Goal: Task Accomplishment & Management: Manage account settings

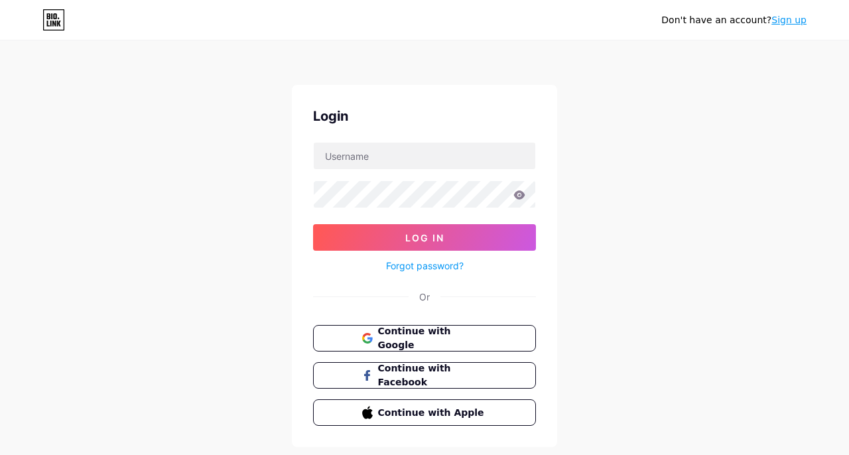
click at [452, 266] on link "Forgot password?" at bounding box center [425, 266] width 78 height 14
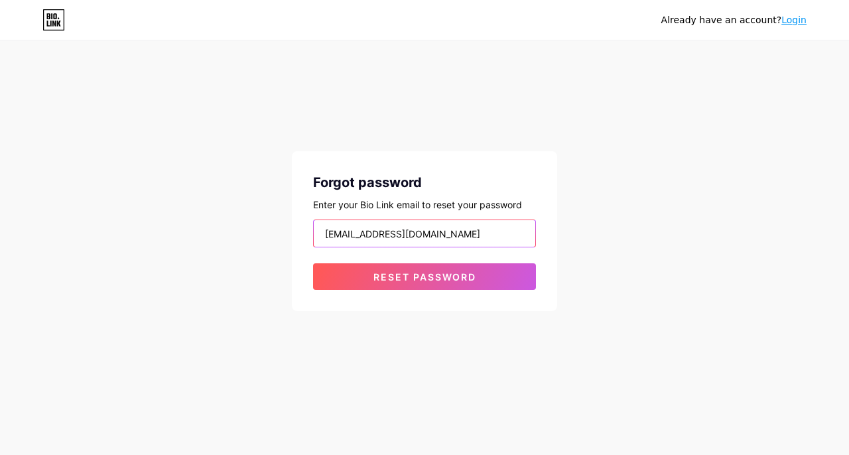
click at [424, 277] on button "Reset password" at bounding box center [424, 276] width 223 height 27
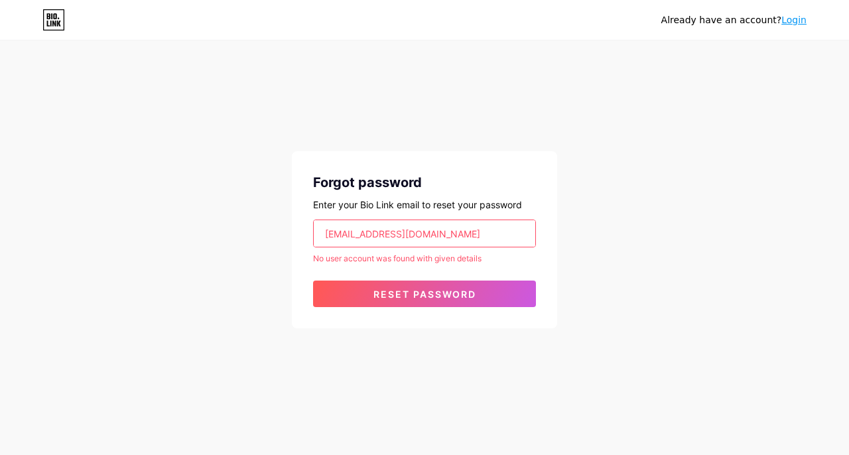
click at [435, 233] on input "clean4youexpress@gmail.com" at bounding box center [425, 233] width 222 height 27
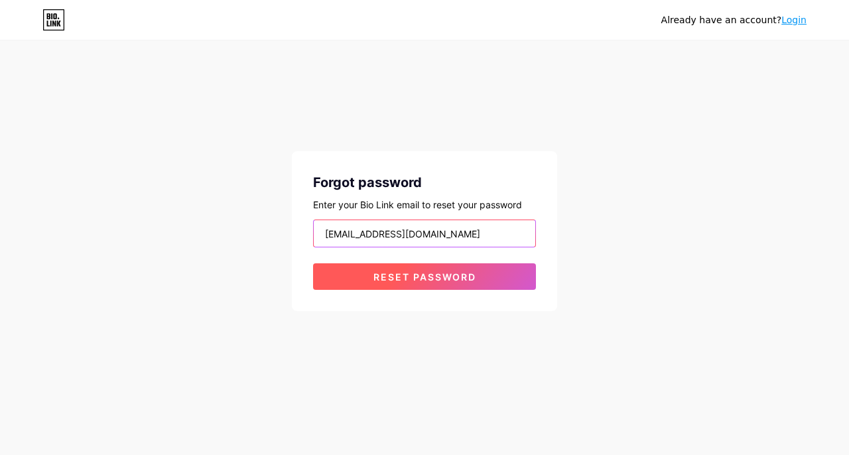
type input "[EMAIL_ADDRESS][DOMAIN_NAME]"
click at [430, 277] on span "Reset password" at bounding box center [424, 276] width 103 height 11
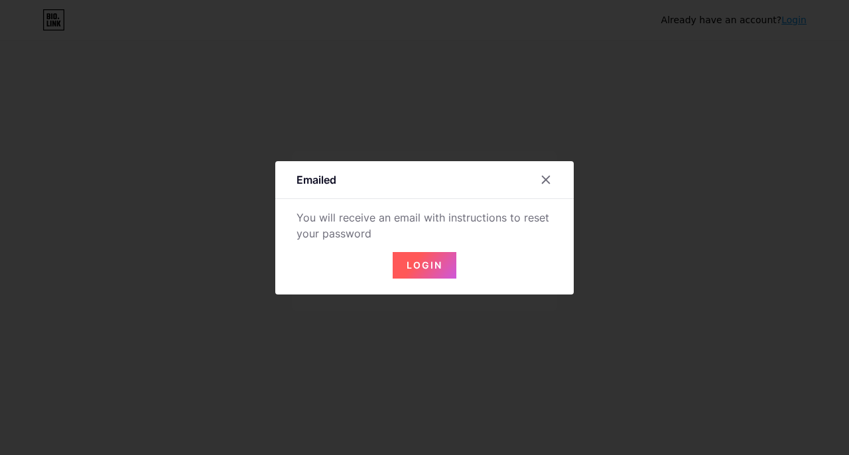
click at [430, 274] on button "Login" at bounding box center [425, 265] width 64 height 27
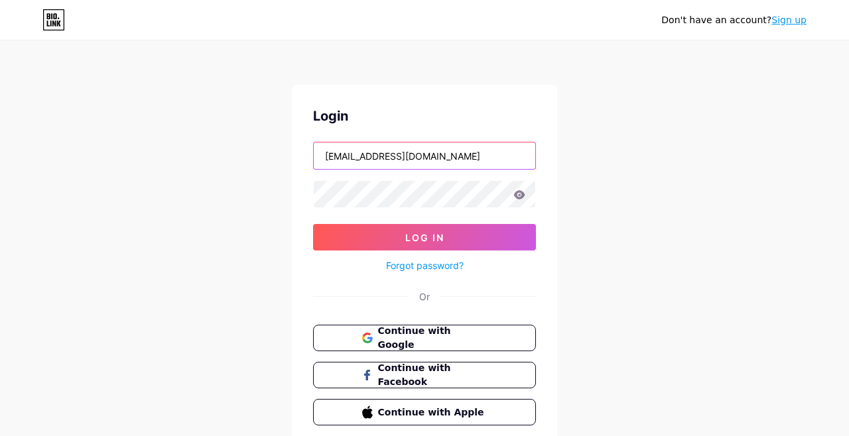
type input "[EMAIL_ADDRESS][DOMAIN_NAME]"
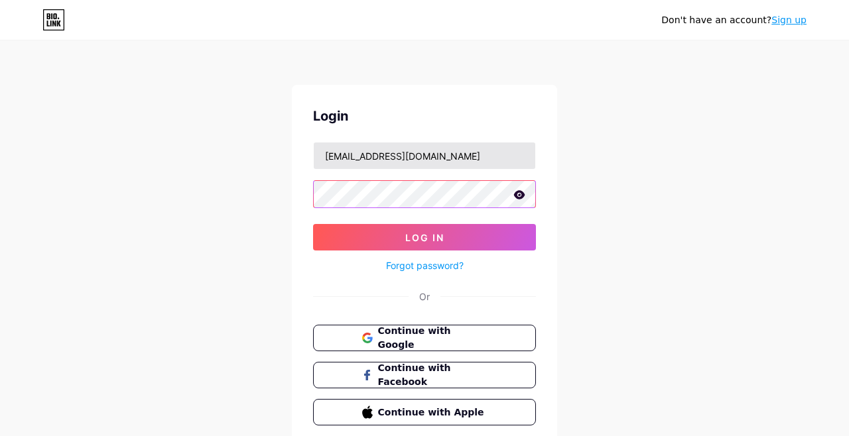
click at [424, 237] on button "Log In" at bounding box center [424, 237] width 223 height 27
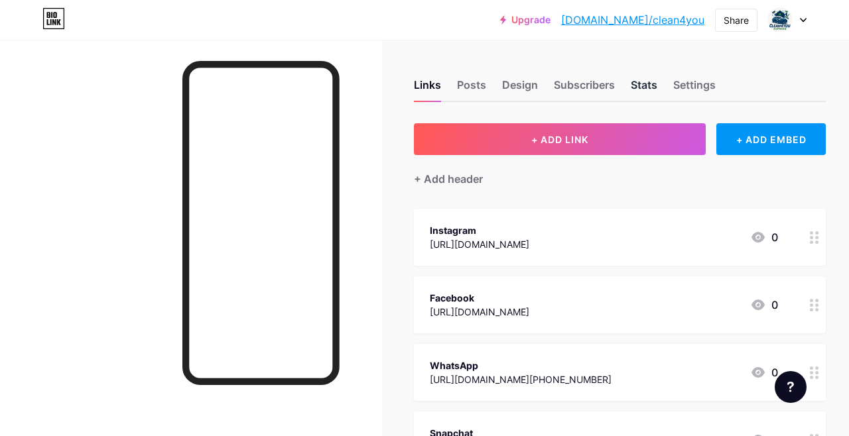
click at [650, 88] on div "Stats" at bounding box center [644, 89] width 27 height 24
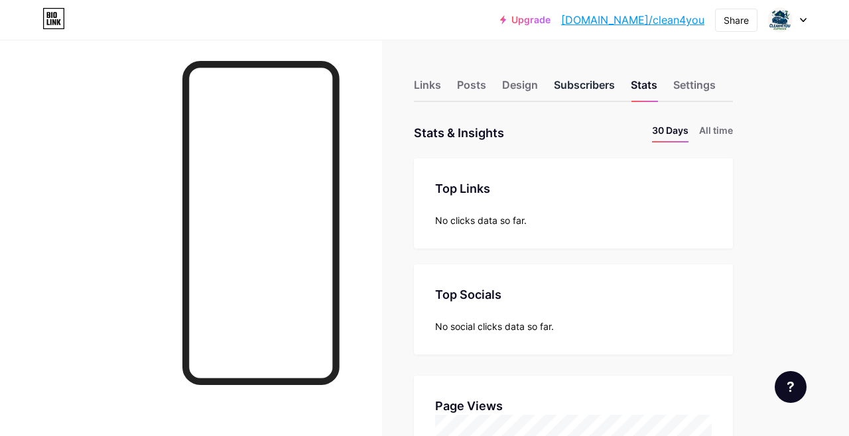
scroll to position [436, 849]
click at [604, 86] on div "Subscribers" at bounding box center [584, 89] width 61 height 24
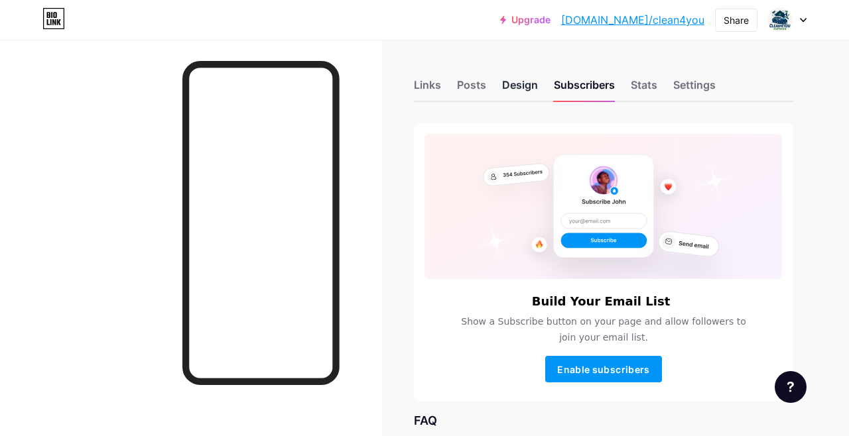
click at [519, 86] on div "Design" at bounding box center [520, 89] width 36 height 24
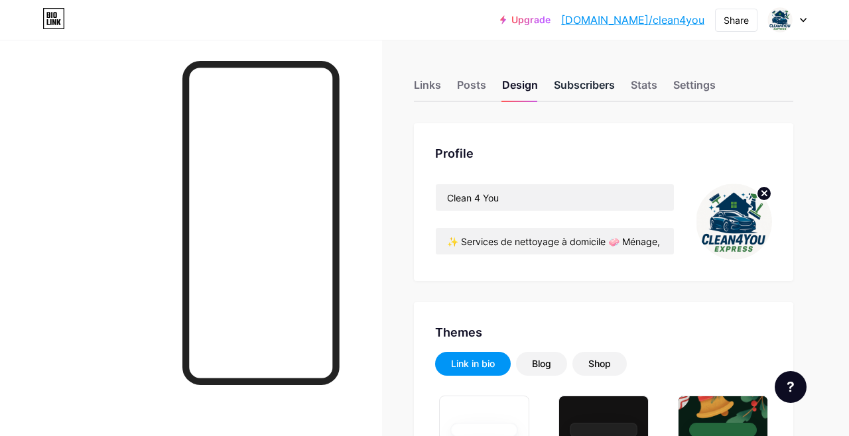
click at [590, 80] on div "Subscribers" at bounding box center [584, 89] width 61 height 24
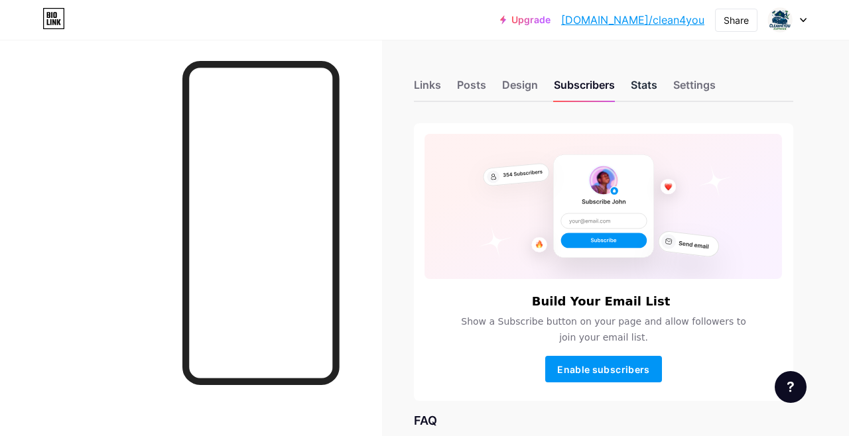
click at [636, 82] on div "Stats" at bounding box center [644, 89] width 27 height 24
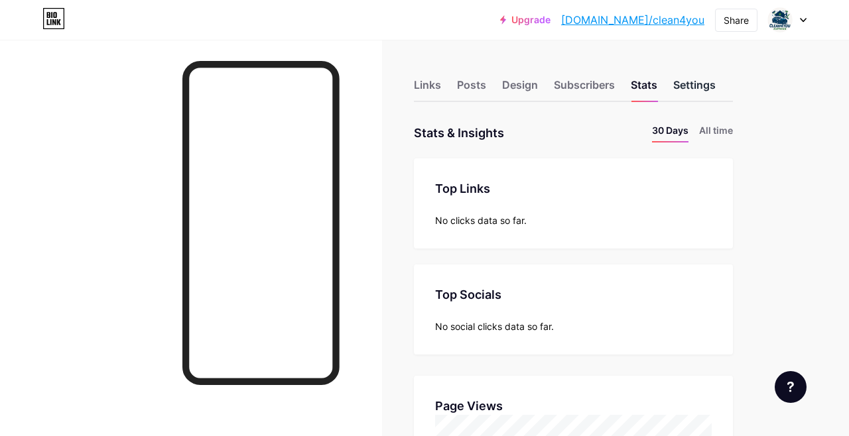
scroll to position [436, 849]
click at [685, 85] on div "Settings" at bounding box center [694, 89] width 42 height 24
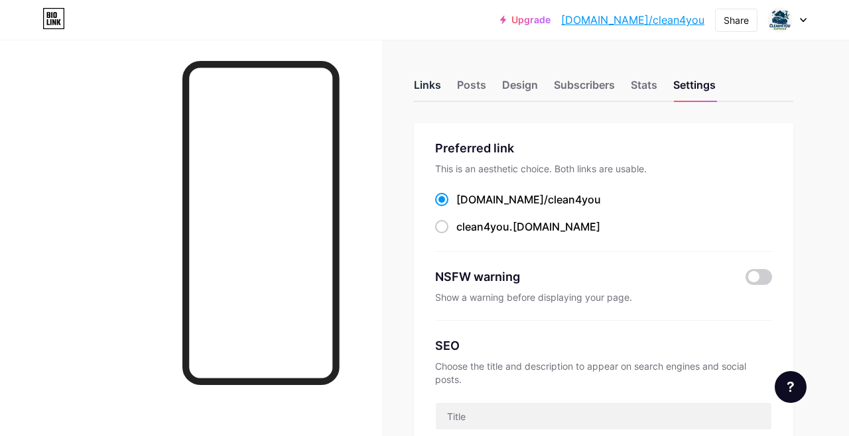
click at [424, 84] on div "Links" at bounding box center [427, 89] width 27 height 24
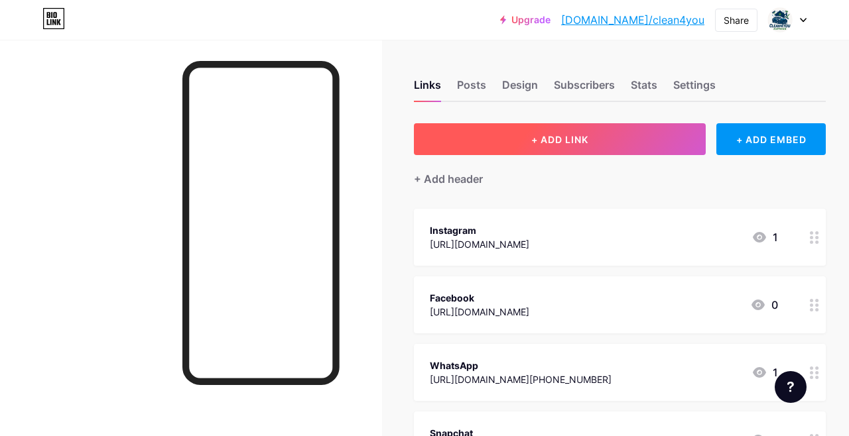
click at [549, 137] on span "+ ADD LINK" at bounding box center [559, 139] width 57 height 11
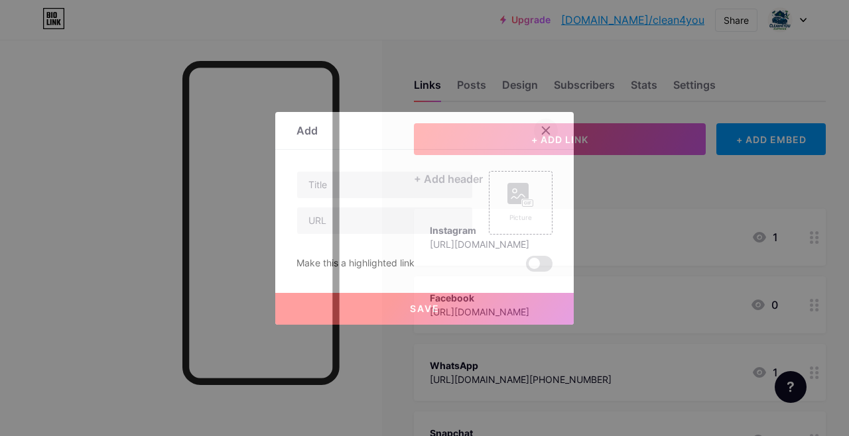
click at [549, 131] on icon at bounding box center [546, 130] width 11 height 11
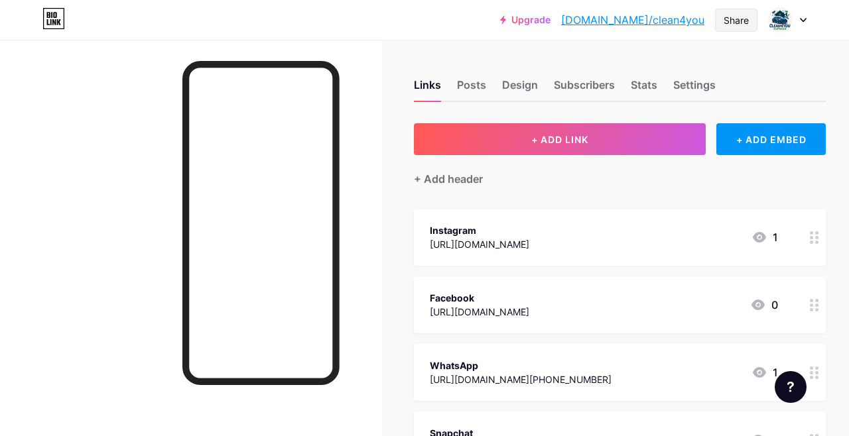
click at [734, 21] on div "Share" at bounding box center [736, 20] width 25 height 14
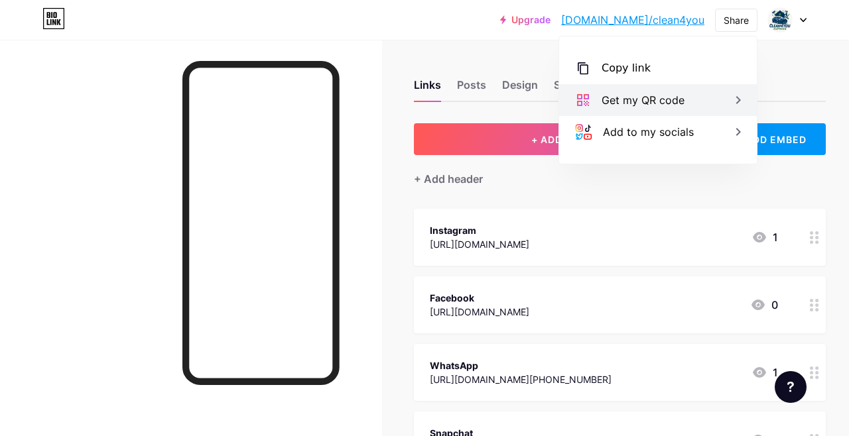
click at [655, 104] on div "Get my QR code" at bounding box center [643, 100] width 83 height 16
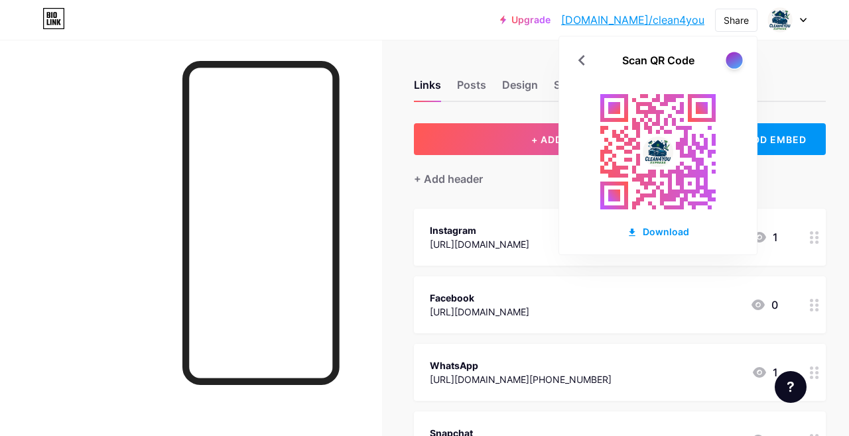
click at [730, 64] on div at bounding box center [734, 60] width 17 height 17
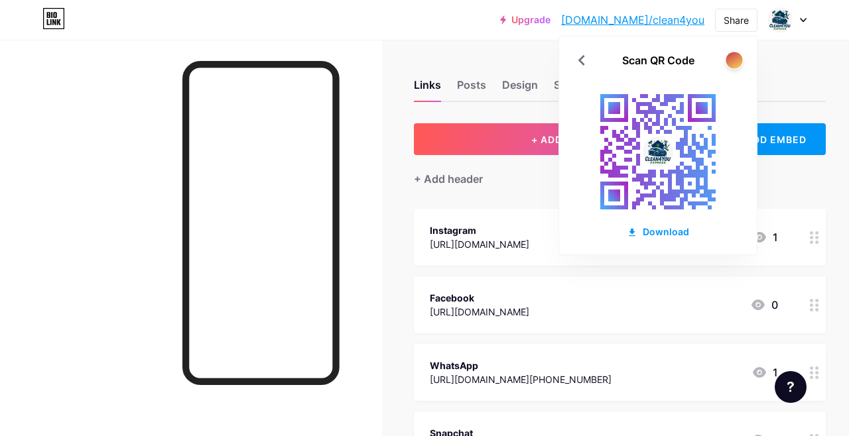
click at [730, 64] on div at bounding box center [734, 60] width 17 height 17
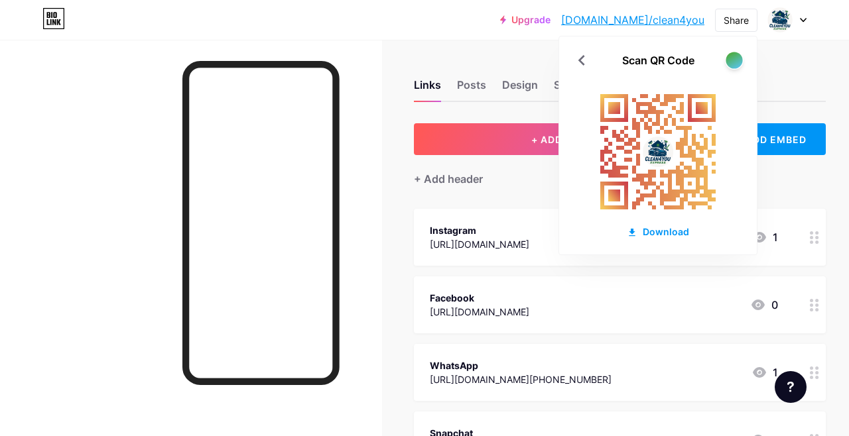
click at [730, 64] on div at bounding box center [734, 60] width 17 height 17
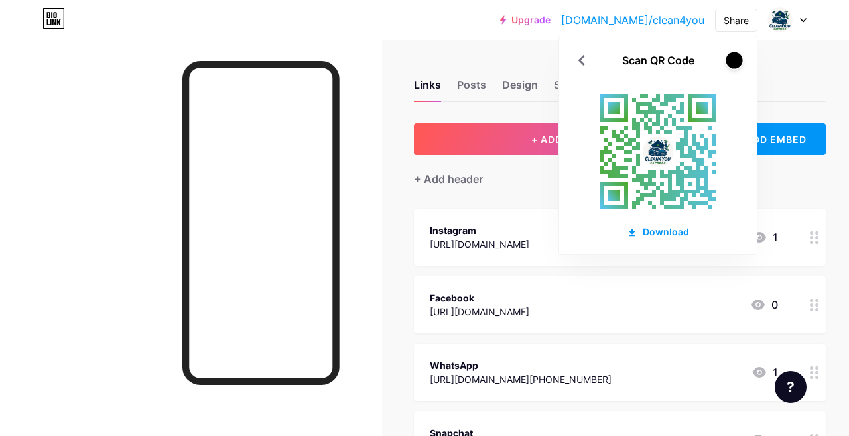
click at [730, 64] on div at bounding box center [734, 60] width 17 height 17
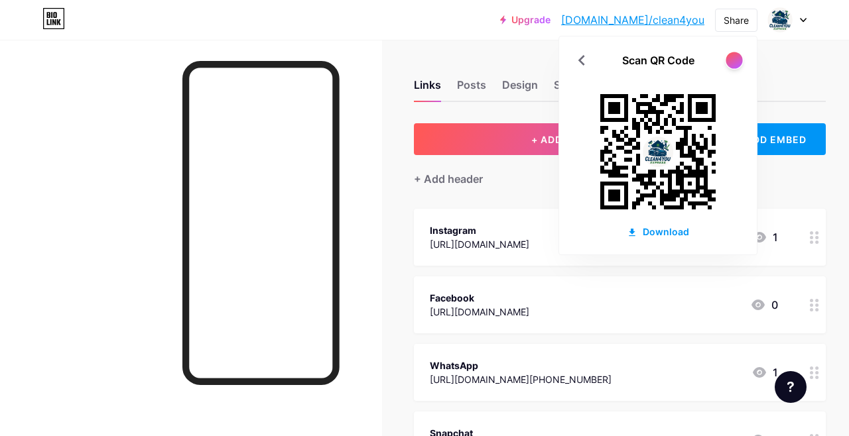
click at [730, 64] on div at bounding box center [734, 60] width 17 height 17
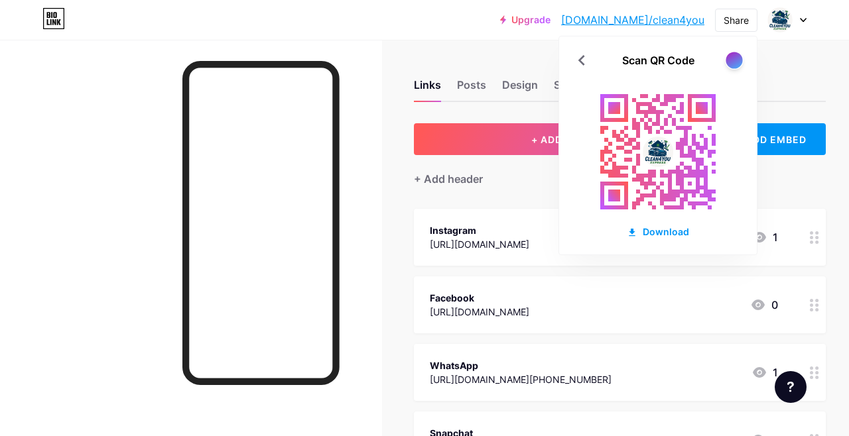
click at [730, 64] on div at bounding box center [734, 60] width 17 height 17
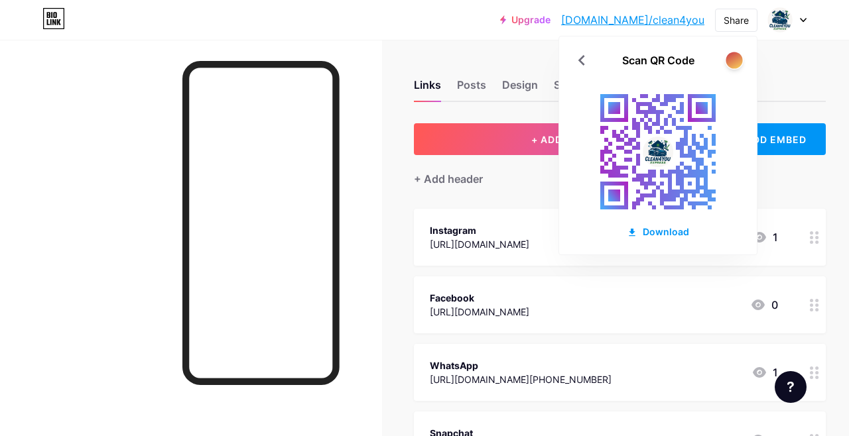
click at [730, 64] on div at bounding box center [734, 60] width 17 height 17
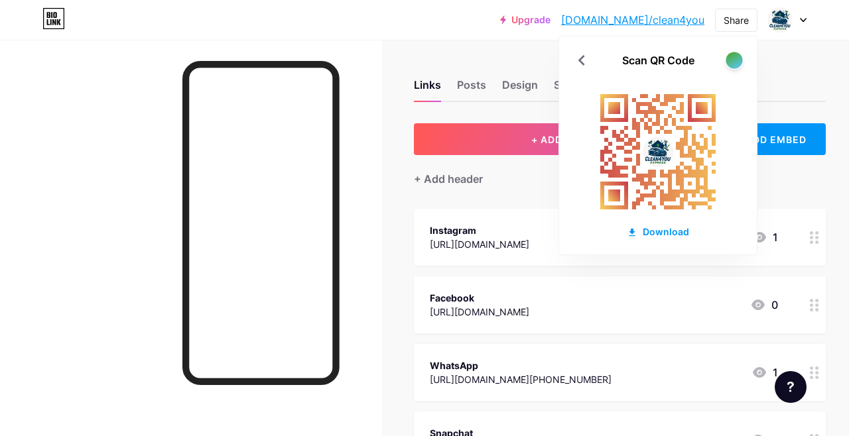
click at [730, 64] on div at bounding box center [734, 60] width 17 height 17
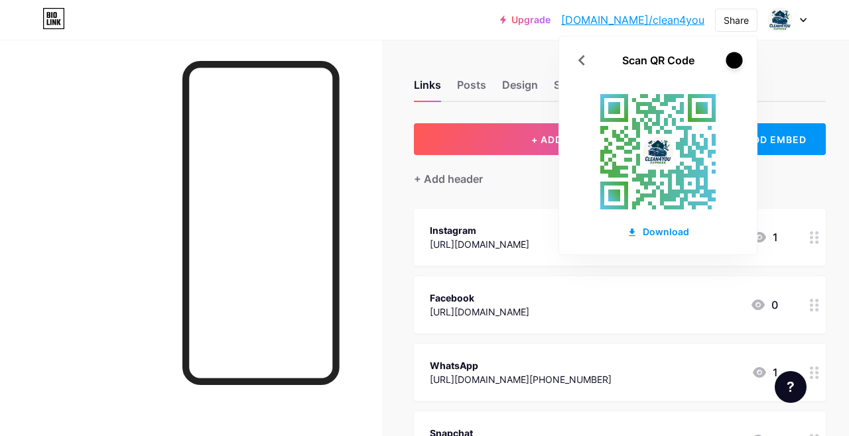
click at [730, 64] on div at bounding box center [734, 60] width 17 height 17
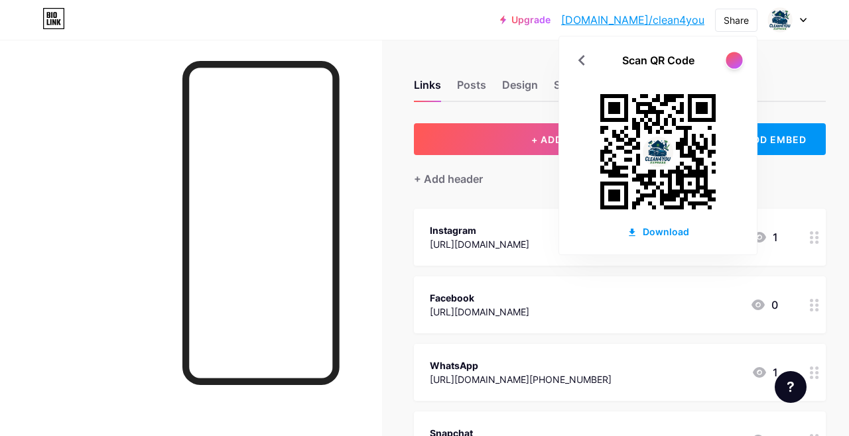
click at [730, 64] on div at bounding box center [734, 60] width 17 height 17
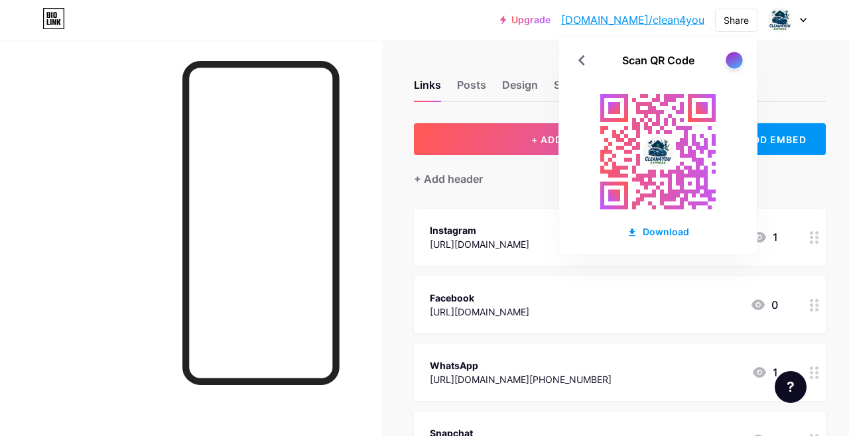
click at [730, 64] on div at bounding box center [734, 60] width 17 height 17
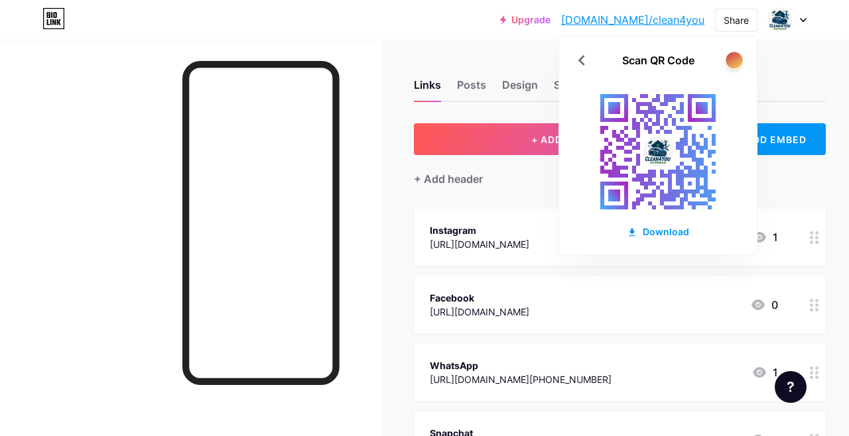
click at [730, 64] on div at bounding box center [734, 60] width 17 height 17
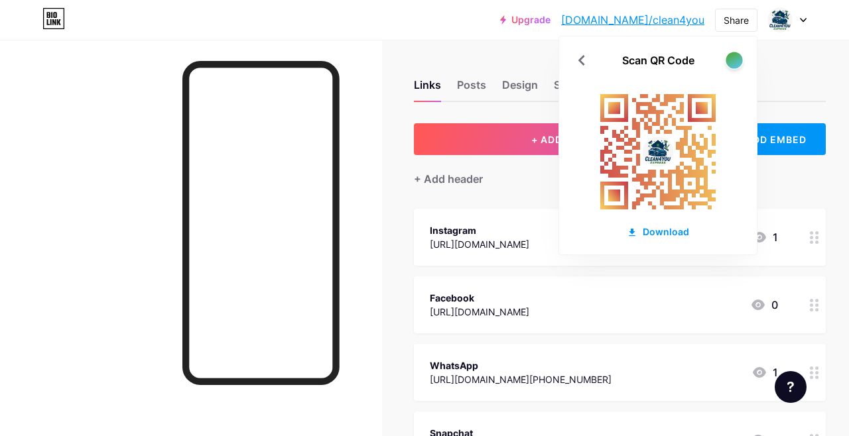
click at [730, 64] on div at bounding box center [734, 60] width 17 height 17
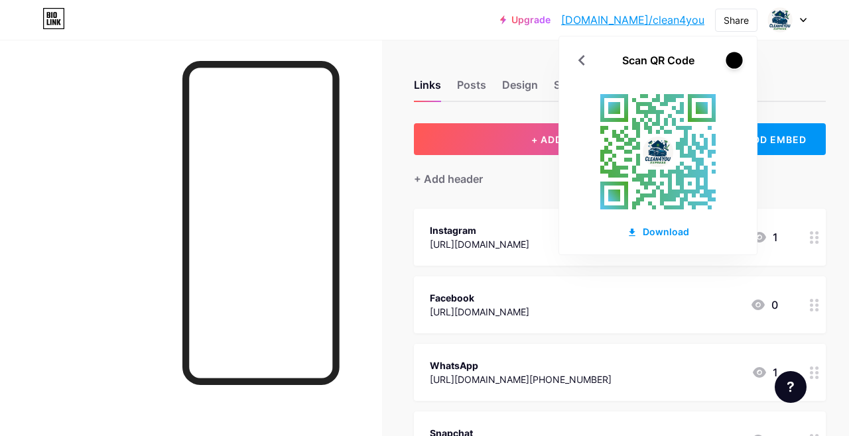
click at [730, 64] on div at bounding box center [734, 60] width 17 height 17
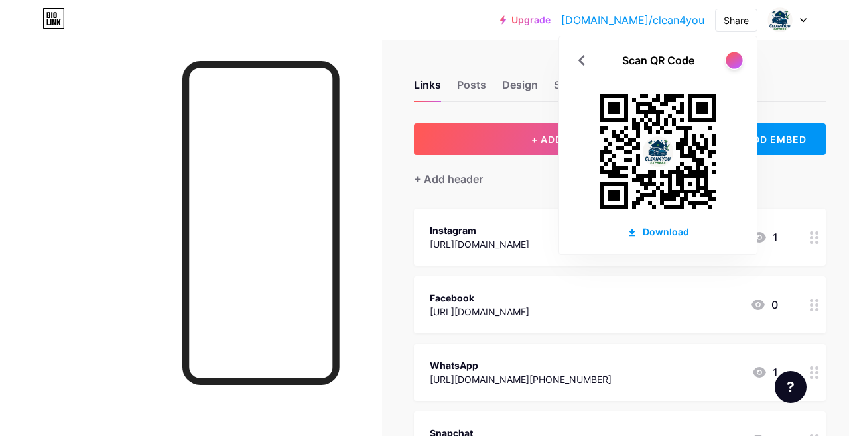
click at [730, 64] on div at bounding box center [734, 60] width 17 height 17
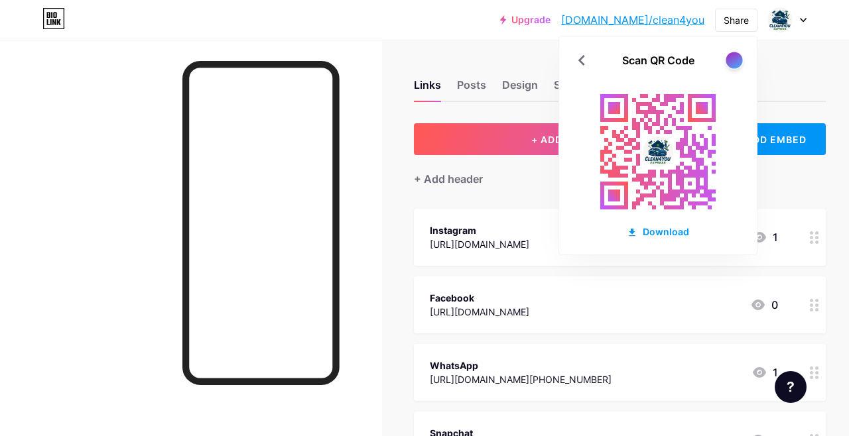
click at [730, 64] on div at bounding box center [734, 60] width 17 height 17
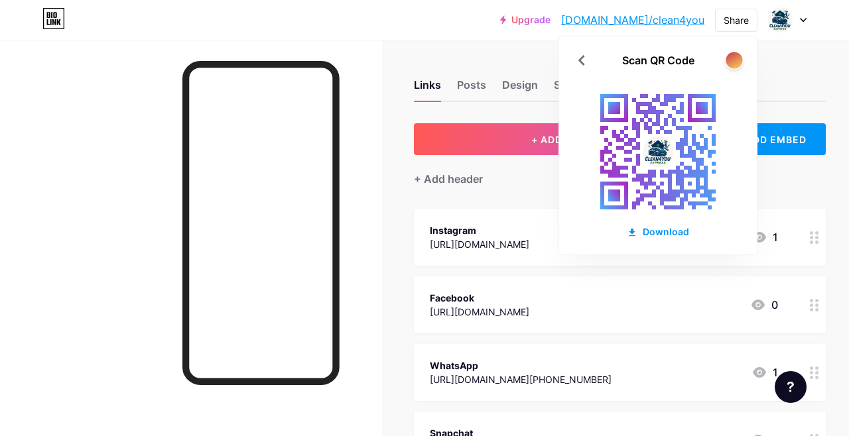
click at [730, 64] on div at bounding box center [734, 60] width 17 height 17
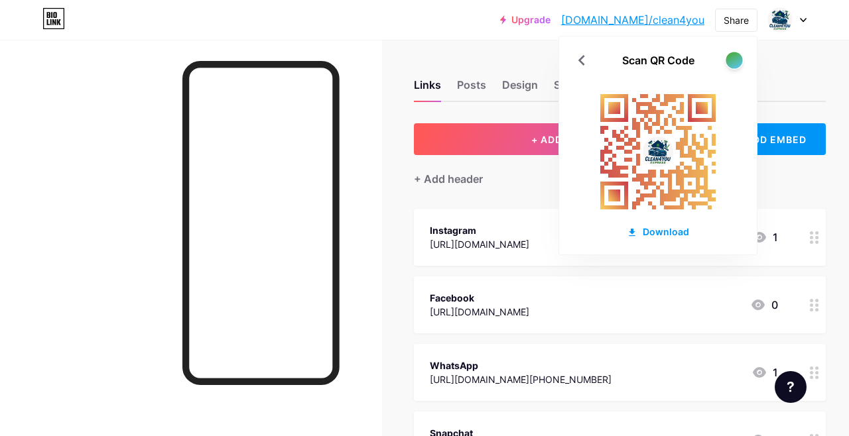
click at [730, 64] on div at bounding box center [734, 60] width 17 height 17
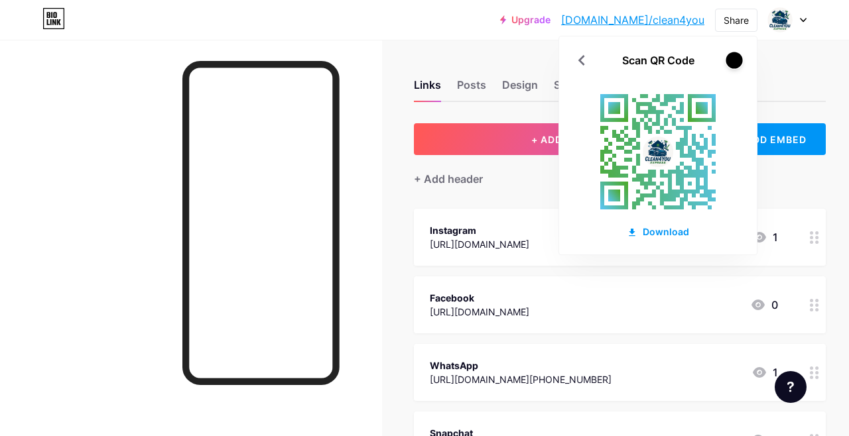
click at [730, 64] on div at bounding box center [734, 60] width 17 height 17
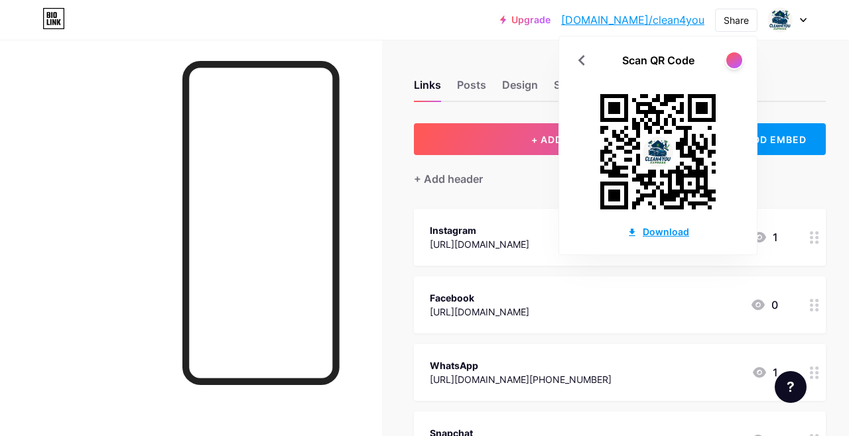
click at [664, 228] on div "Download" at bounding box center [658, 232] width 62 height 14
click at [584, 61] on icon at bounding box center [581, 60] width 21 height 21
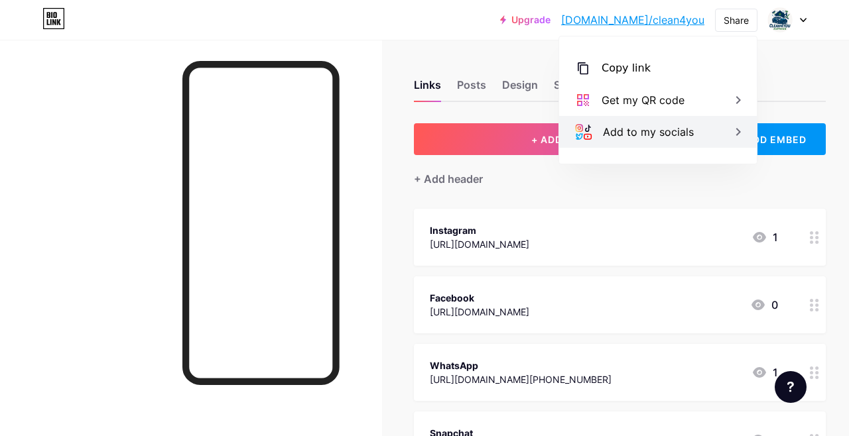
click at [645, 132] on div "Add to my socials" at bounding box center [648, 132] width 91 height 16
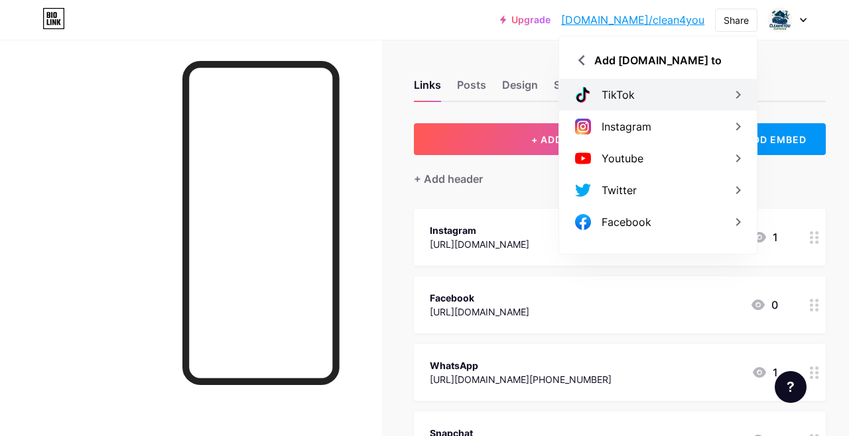
click at [651, 95] on div "TikTok" at bounding box center [658, 95] width 198 height 32
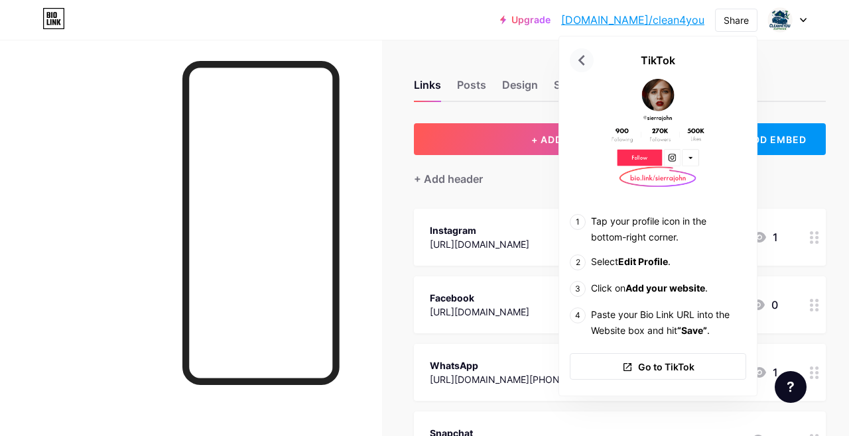
click at [580, 59] on icon at bounding box center [581, 60] width 7 height 11
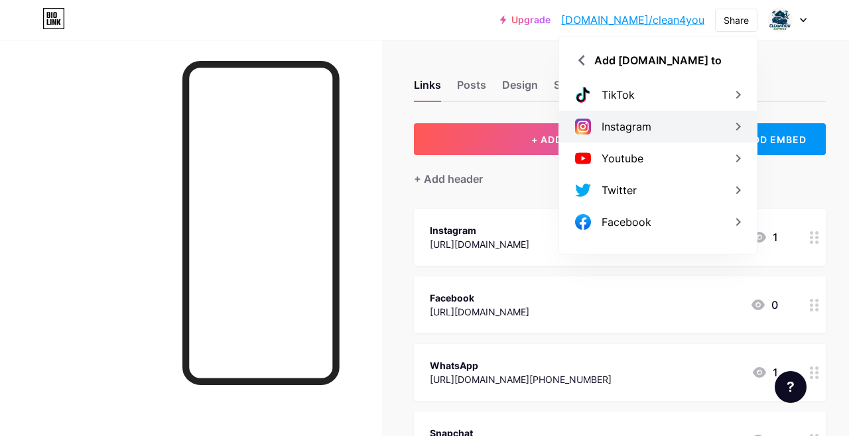
click at [608, 121] on div "Instagram" at bounding box center [627, 127] width 50 height 16
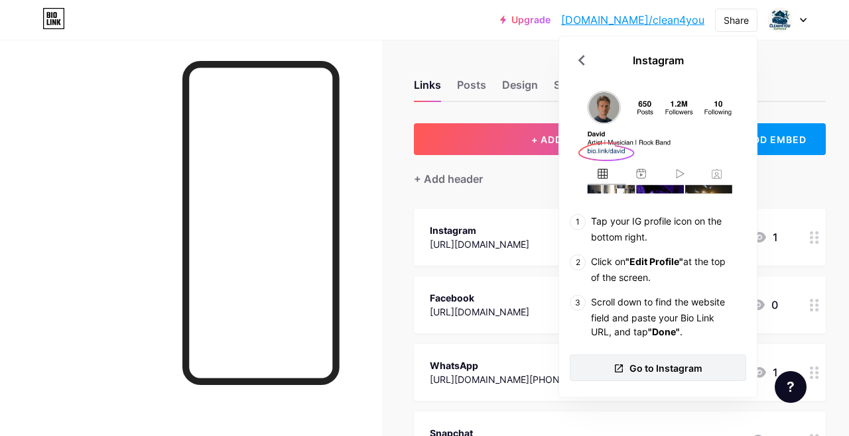
click at [650, 373] on span "Go to Instagram" at bounding box center [665, 368] width 73 height 14
click at [792, 74] on div "Links Posts Design Subscribers Stats Settings" at bounding box center [620, 79] width 412 height 46
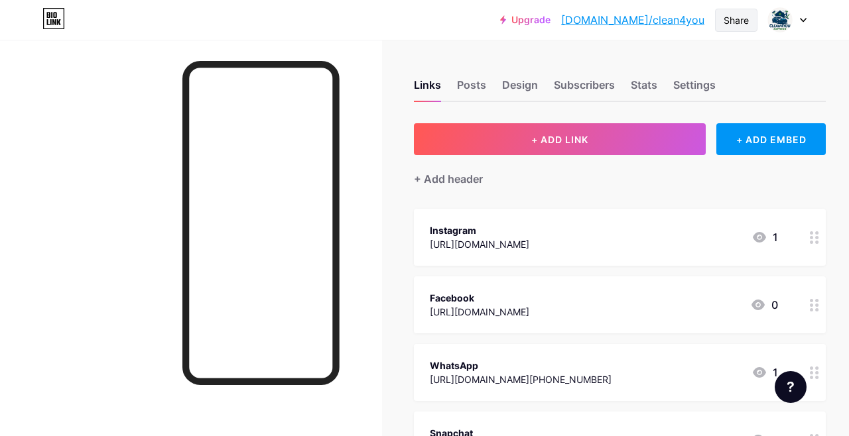
click at [736, 30] on div "Share" at bounding box center [736, 20] width 42 height 23
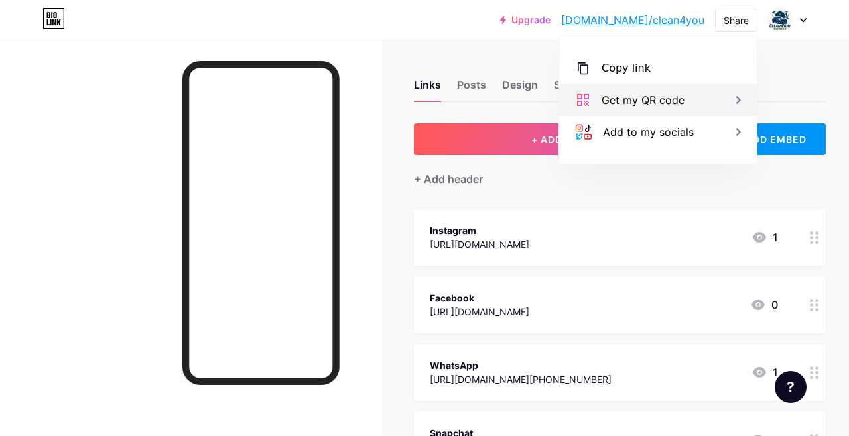
click at [643, 113] on div "Get my QR code" at bounding box center [658, 100] width 198 height 32
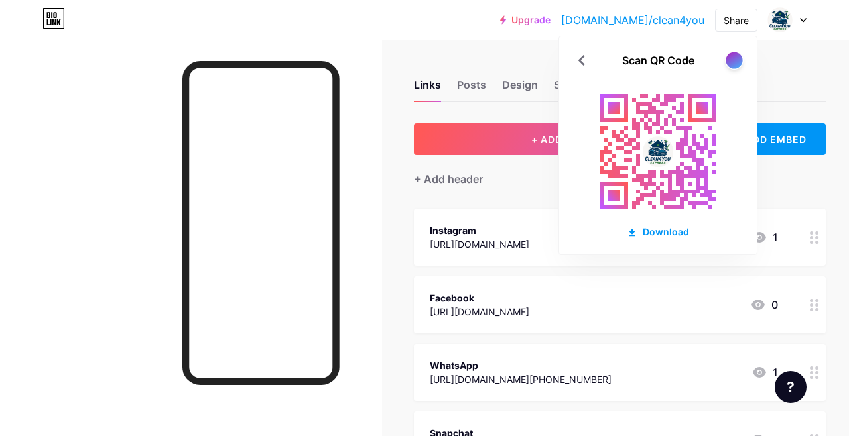
click at [735, 52] on div at bounding box center [734, 60] width 17 height 17
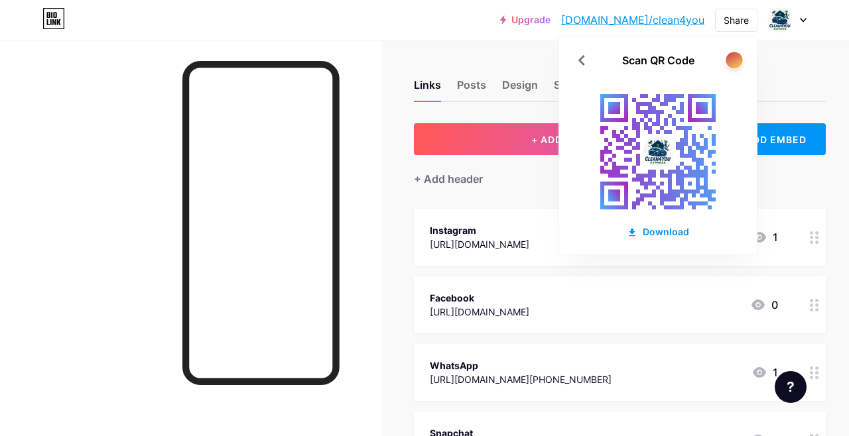
click at [735, 52] on div at bounding box center [734, 60] width 17 height 17
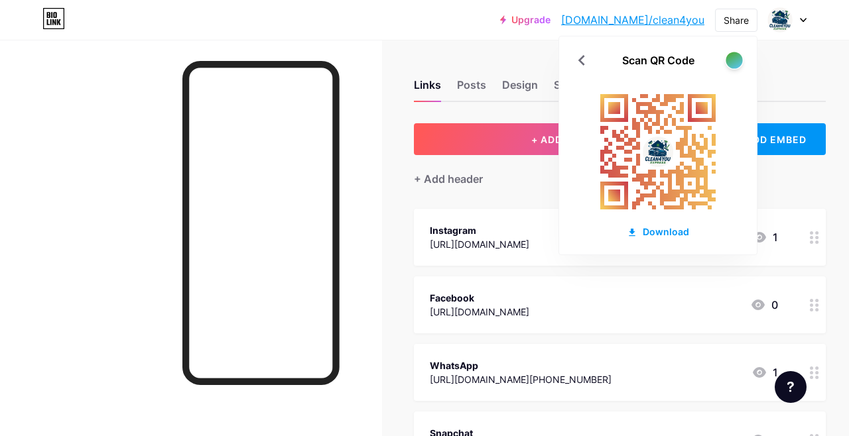
click at [735, 52] on div at bounding box center [734, 60] width 17 height 17
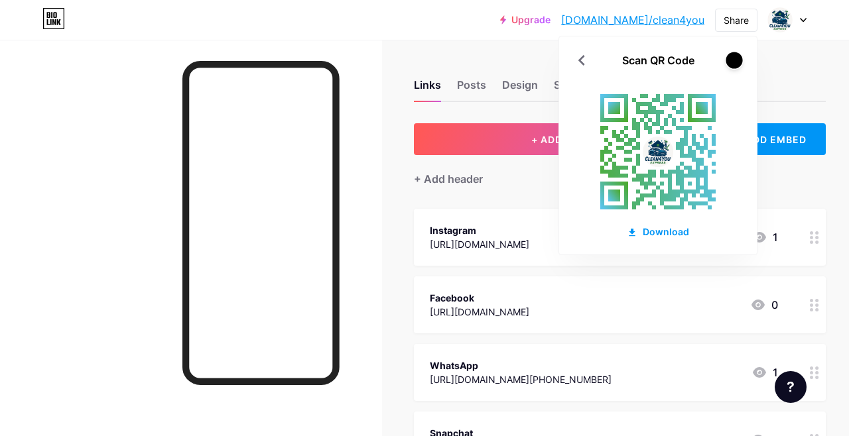
click at [735, 52] on div at bounding box center [734, 60] width 17 height 17
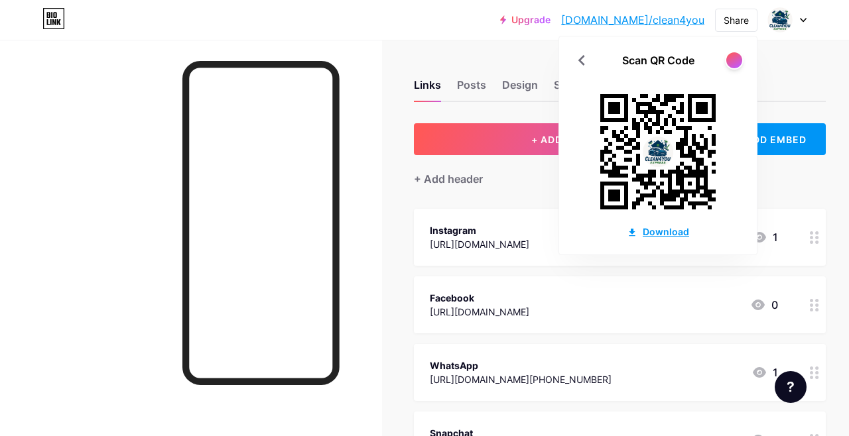
click at [664, 231] on div "Download" at bounding box center [658, 232] width 62 height 14
